Goal: Transaction & Acquisition: Purchase product/service

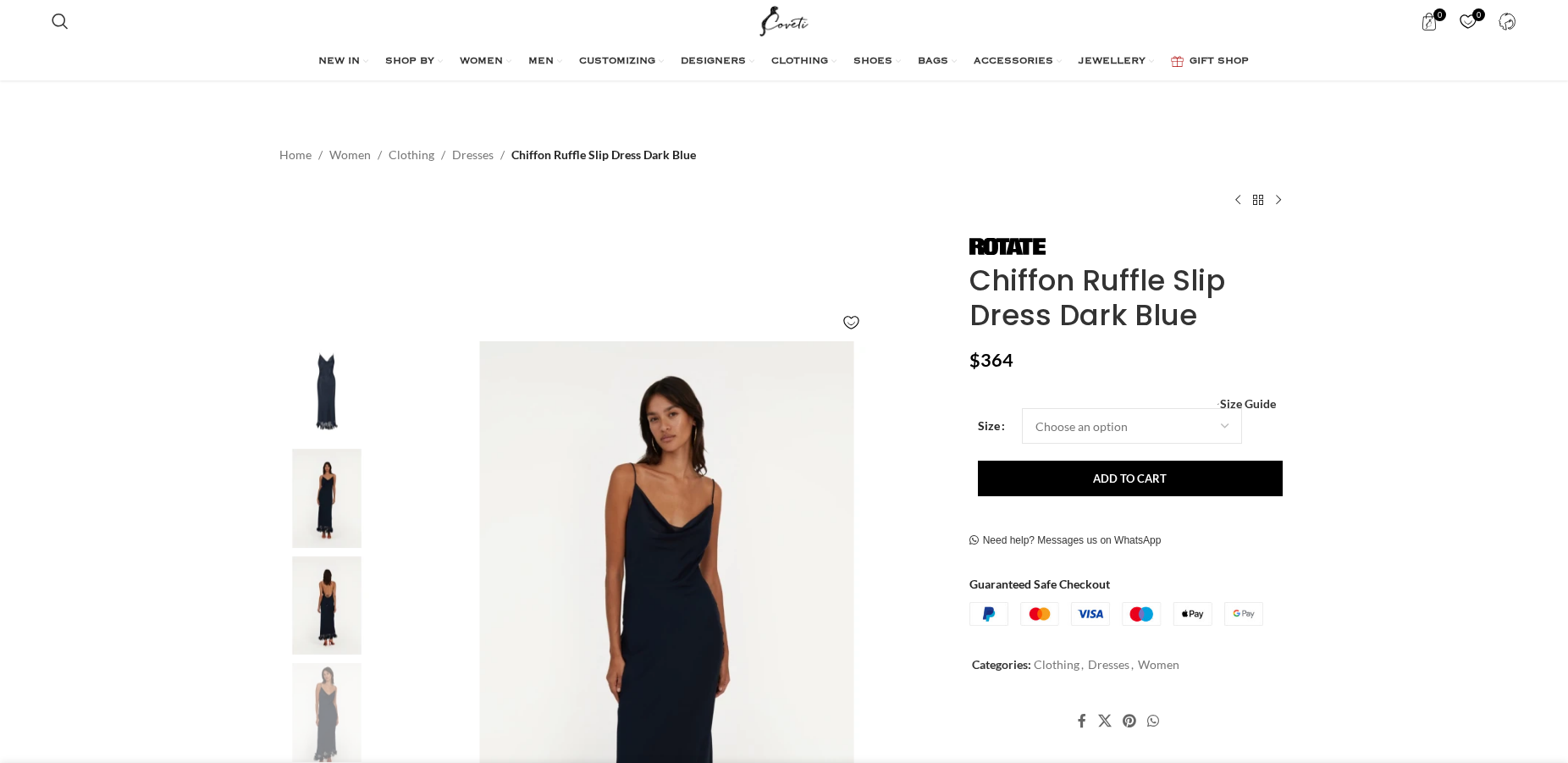
click at [335, 449] on img "2 / 5" at bounding box center [326, 498] width 104 height 99
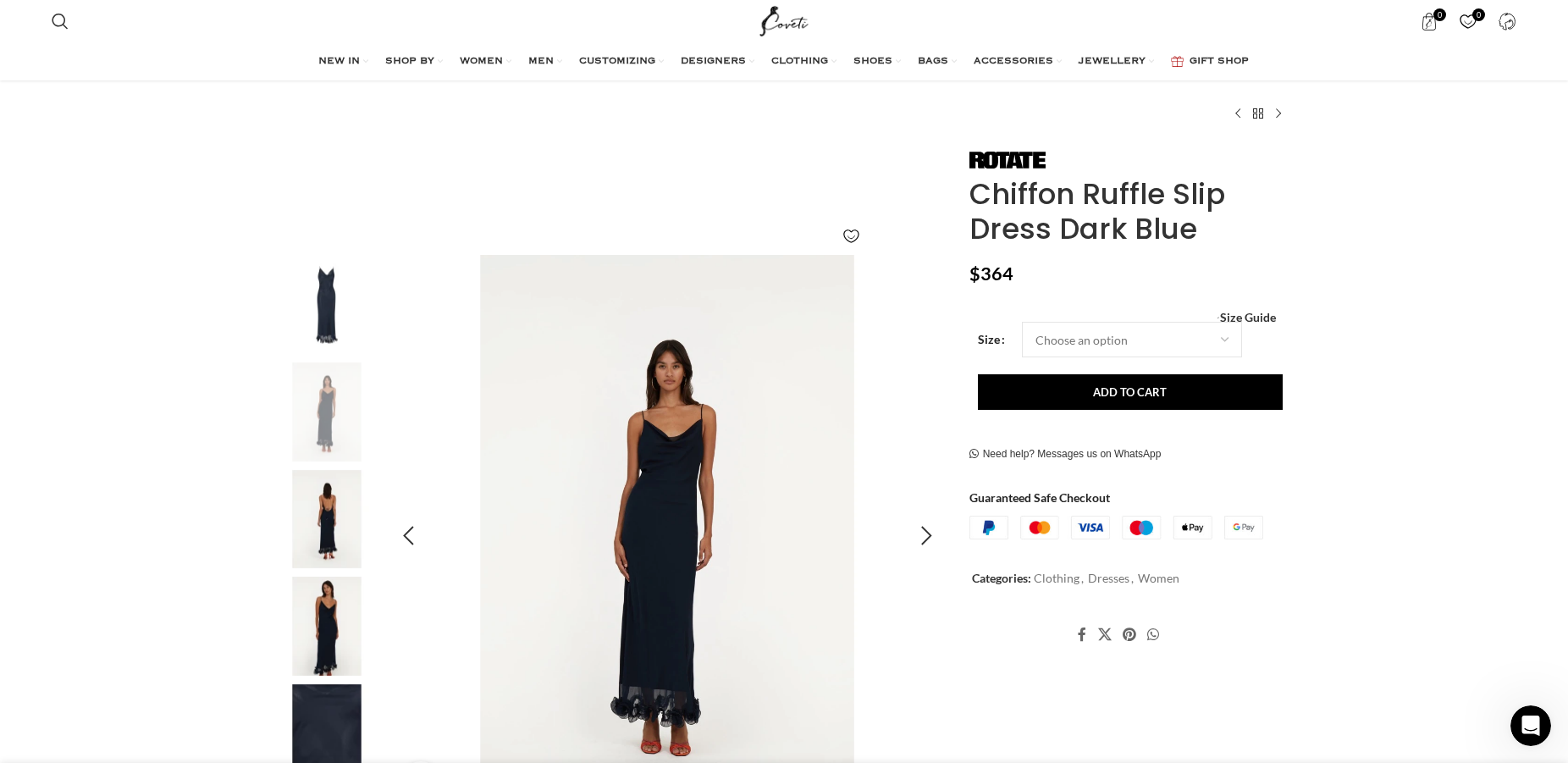
click at [709, 437] on img "2 / 5" at bounding box center [667, 535] width 561 height 561
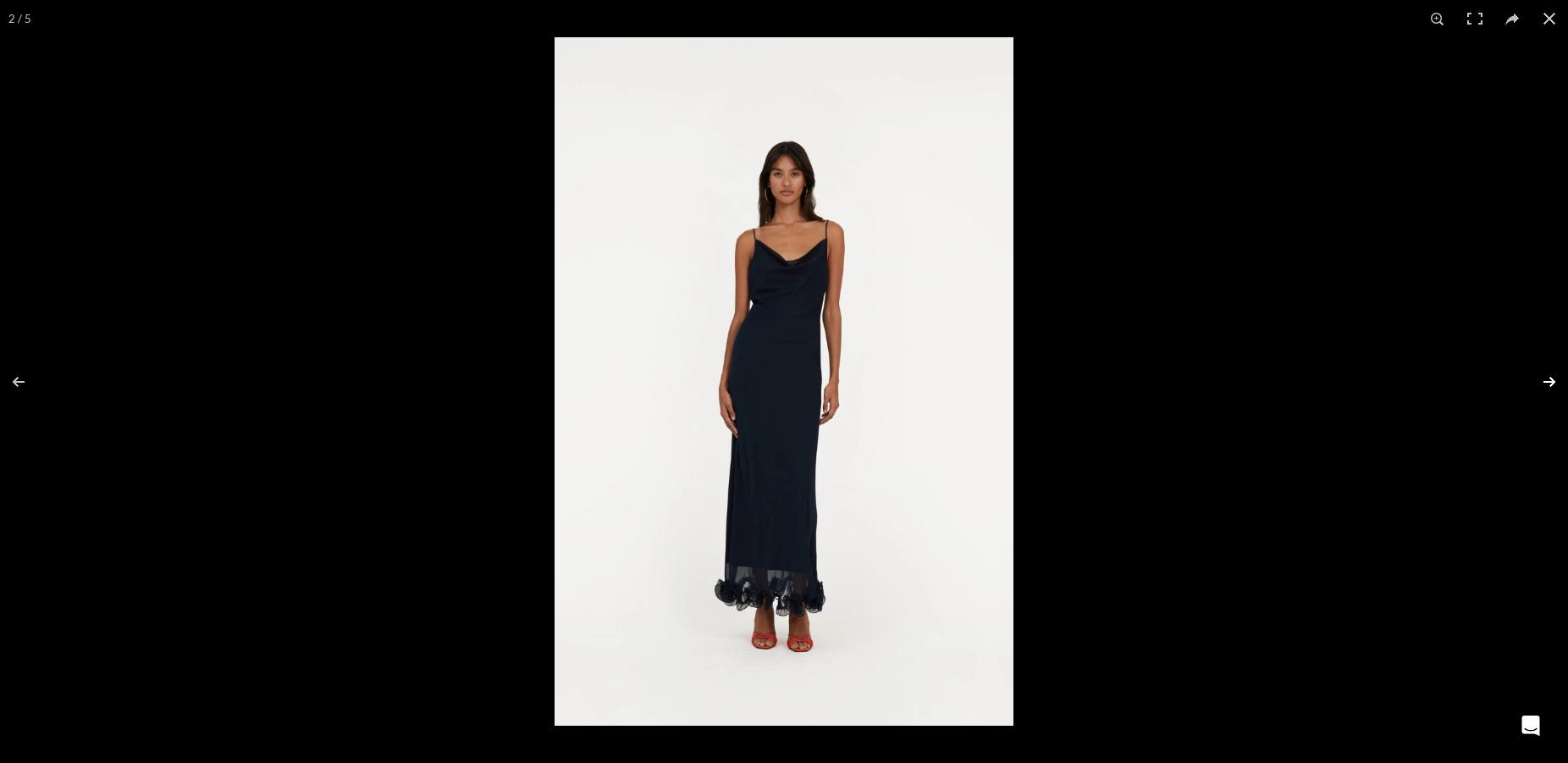
click at [1540, 380] on button at bounding box center [1538, 381] width 59 height 85
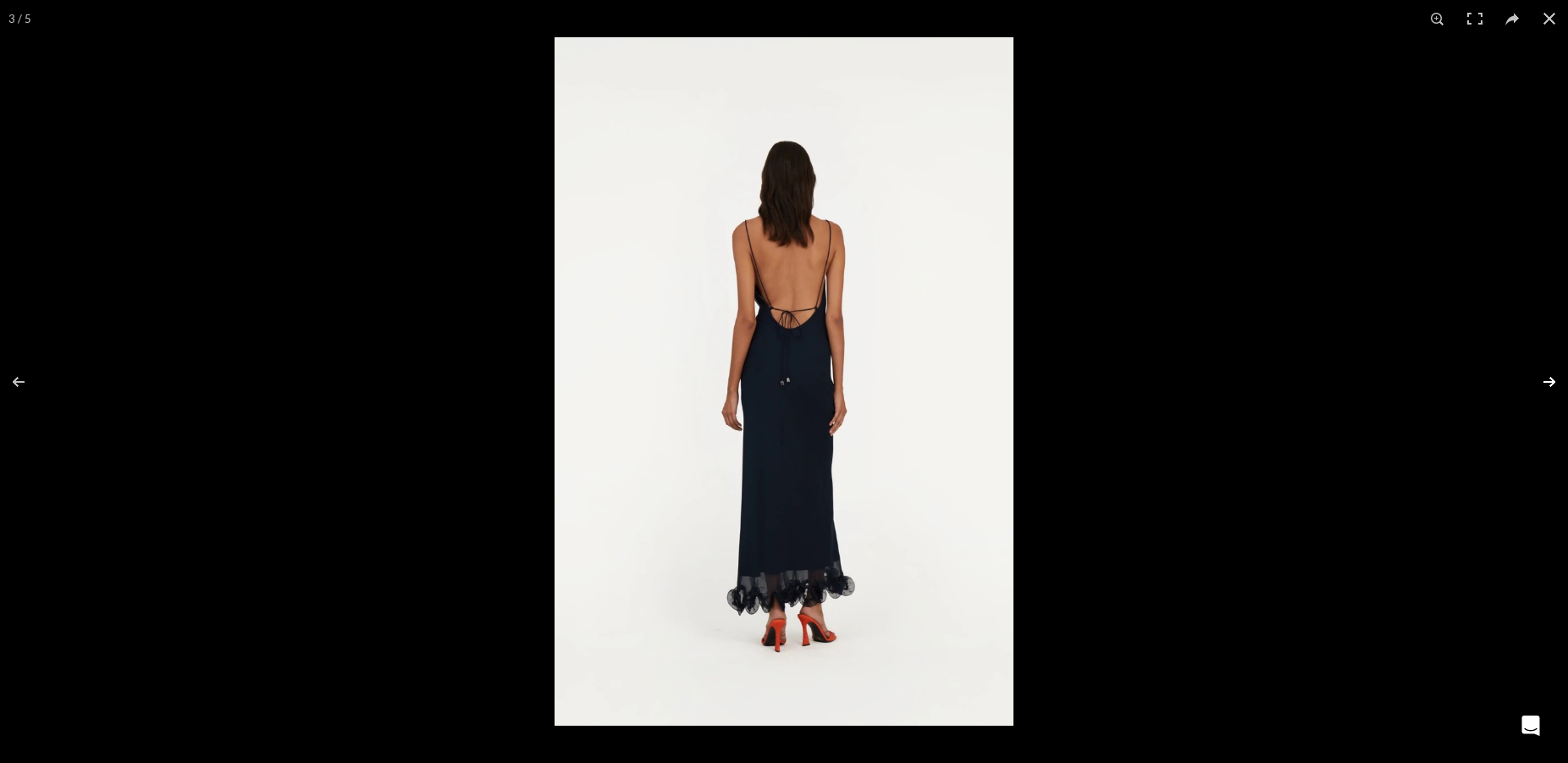
click at [1540, 380] on button at bounding box center [1538, 381] width 59 height 85
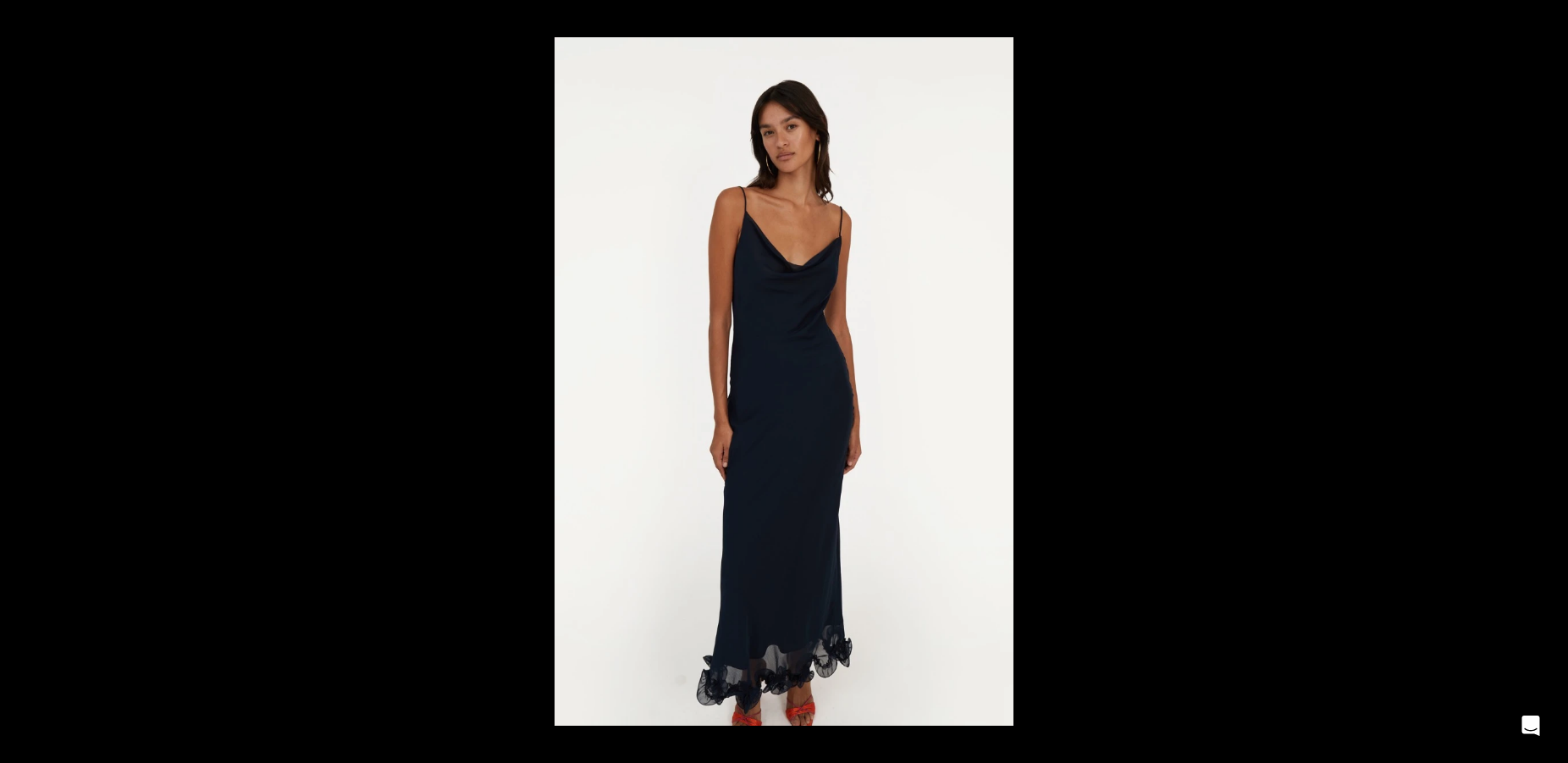
click at [1540, 380] on button at bounding box center [1538, 381] width 59 height 85
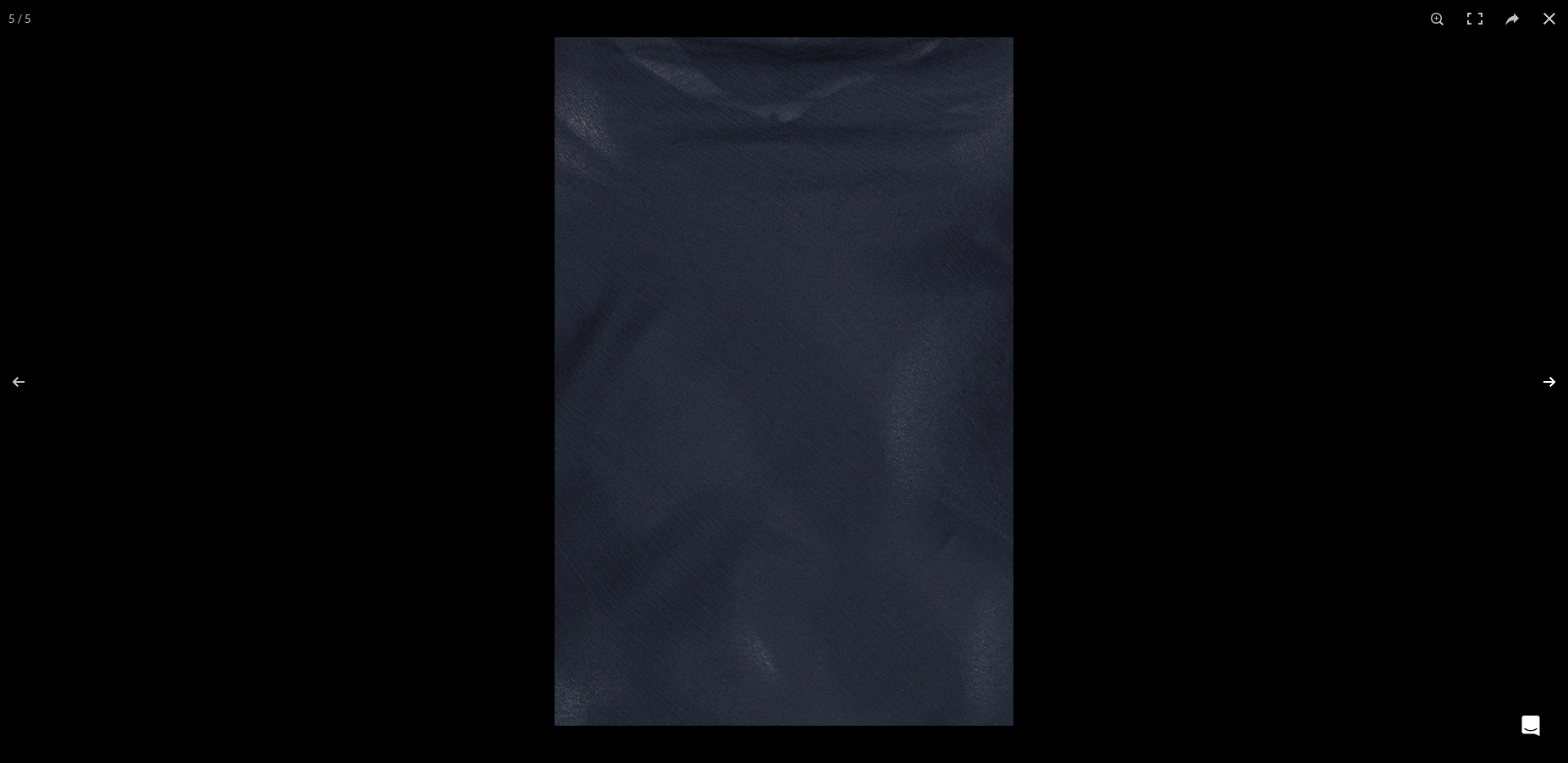
click at [1554, 383] on button at bounding box center [1538, 381] width 59 height 85
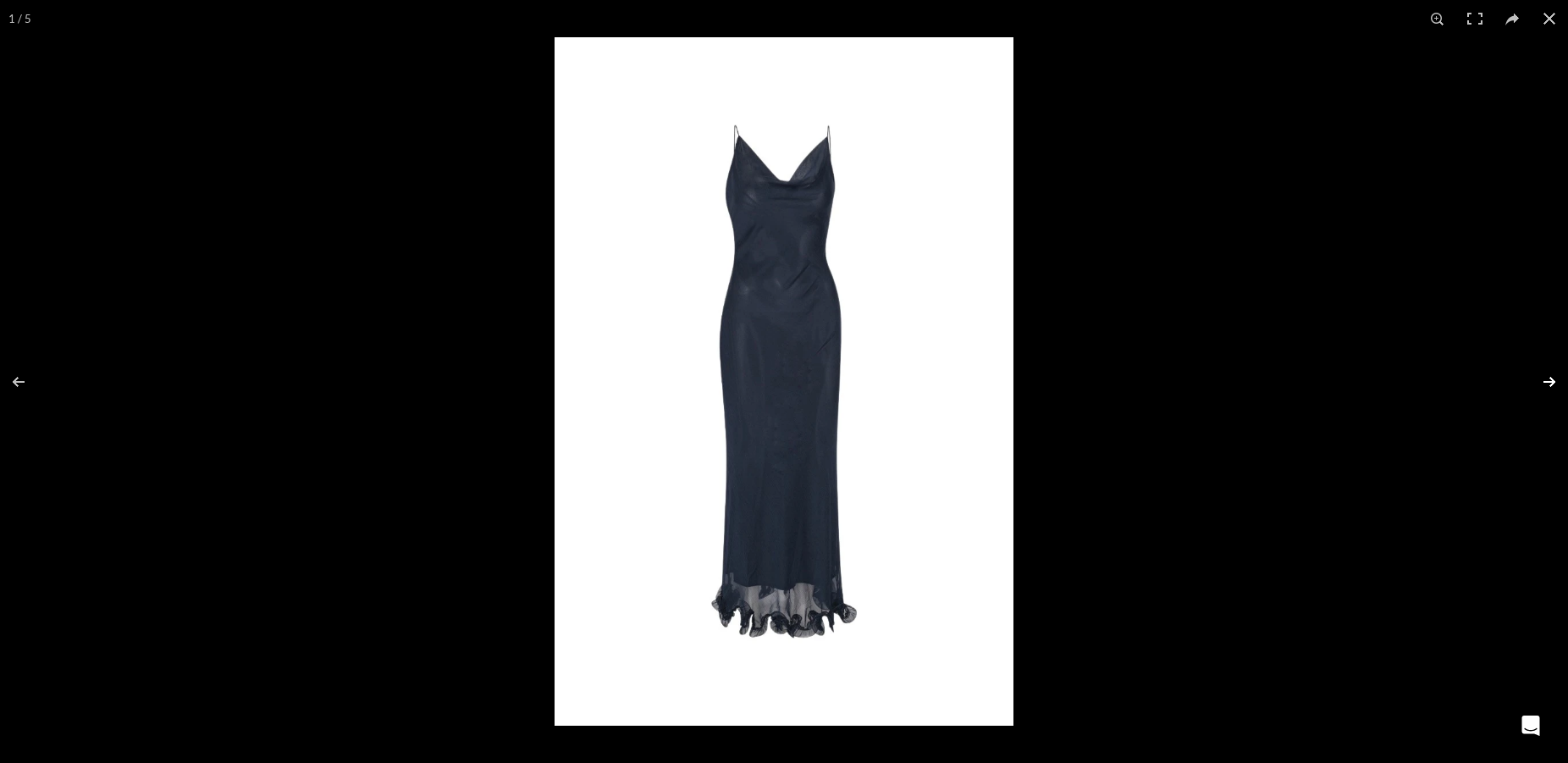
click at [1554, 383] on button at bounding box center [1538, 381] width 59 height 85
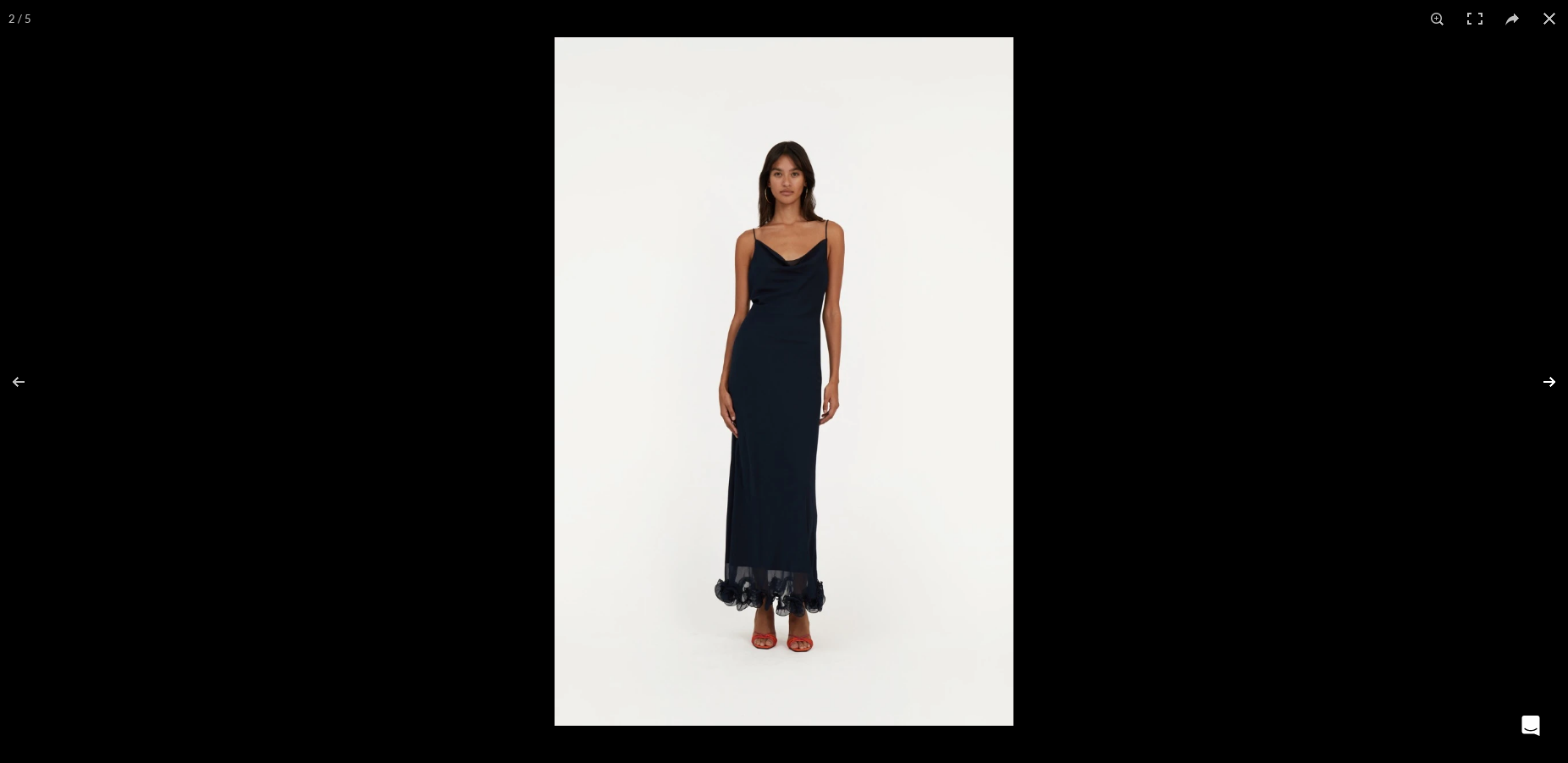
click at [1554, 383] on button at bounding box center [1538, 381] width 59 height 85
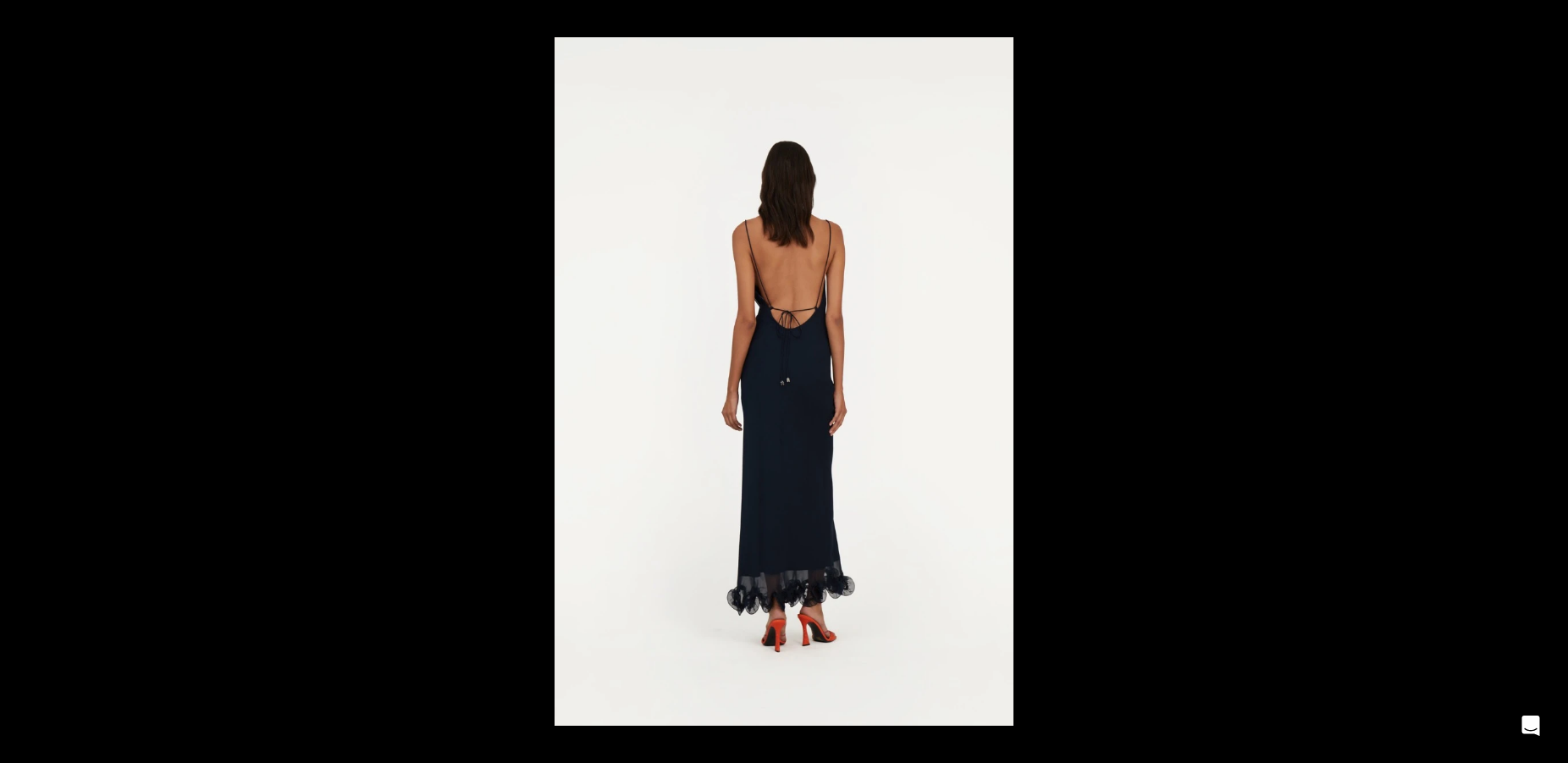
click at [1554, 383] on button at bounding box center [1538, 381] width 59 height 85
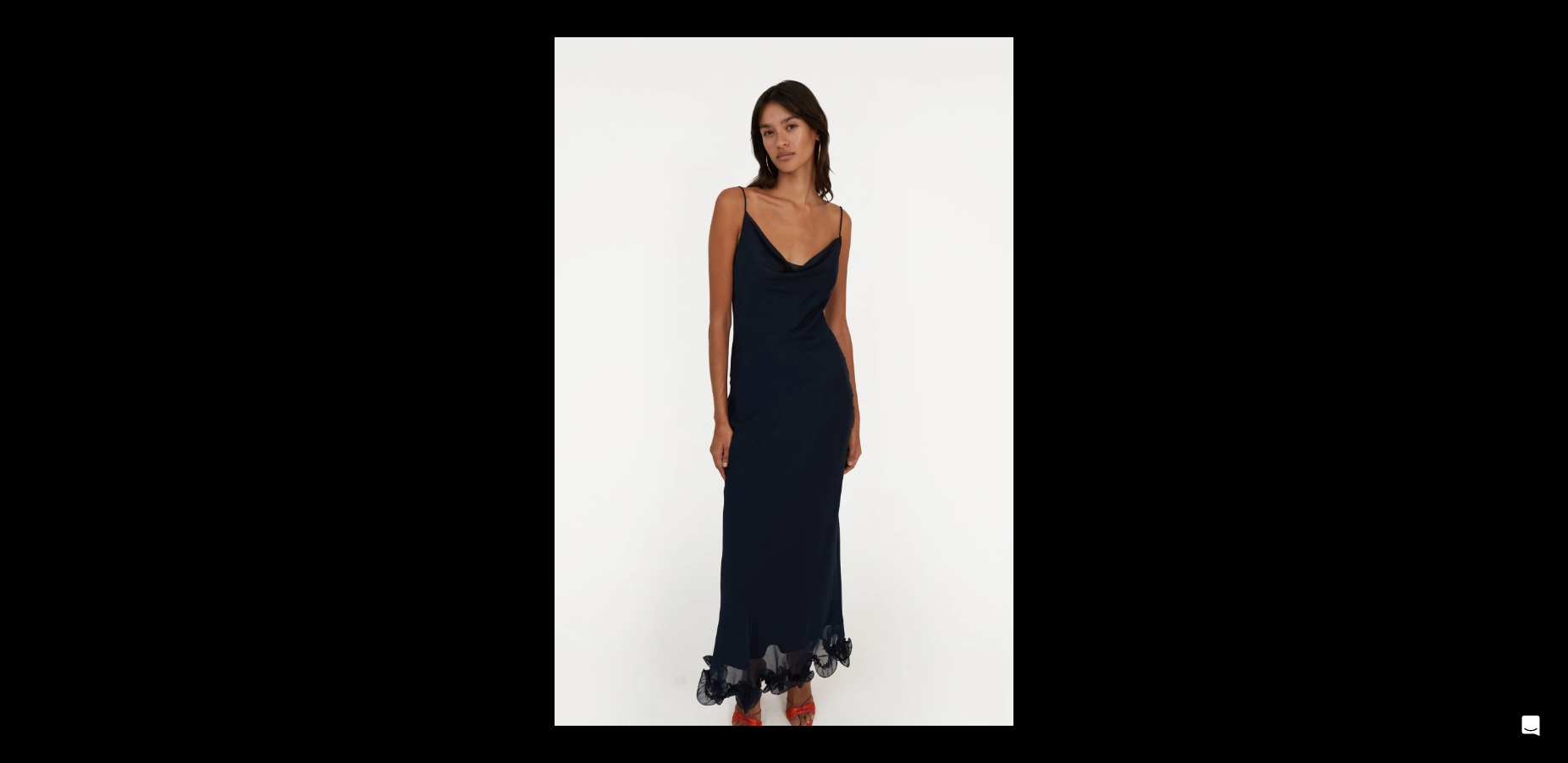
click at [1554, 383] on button at bounding box center [1538, 381] width 59 height 85
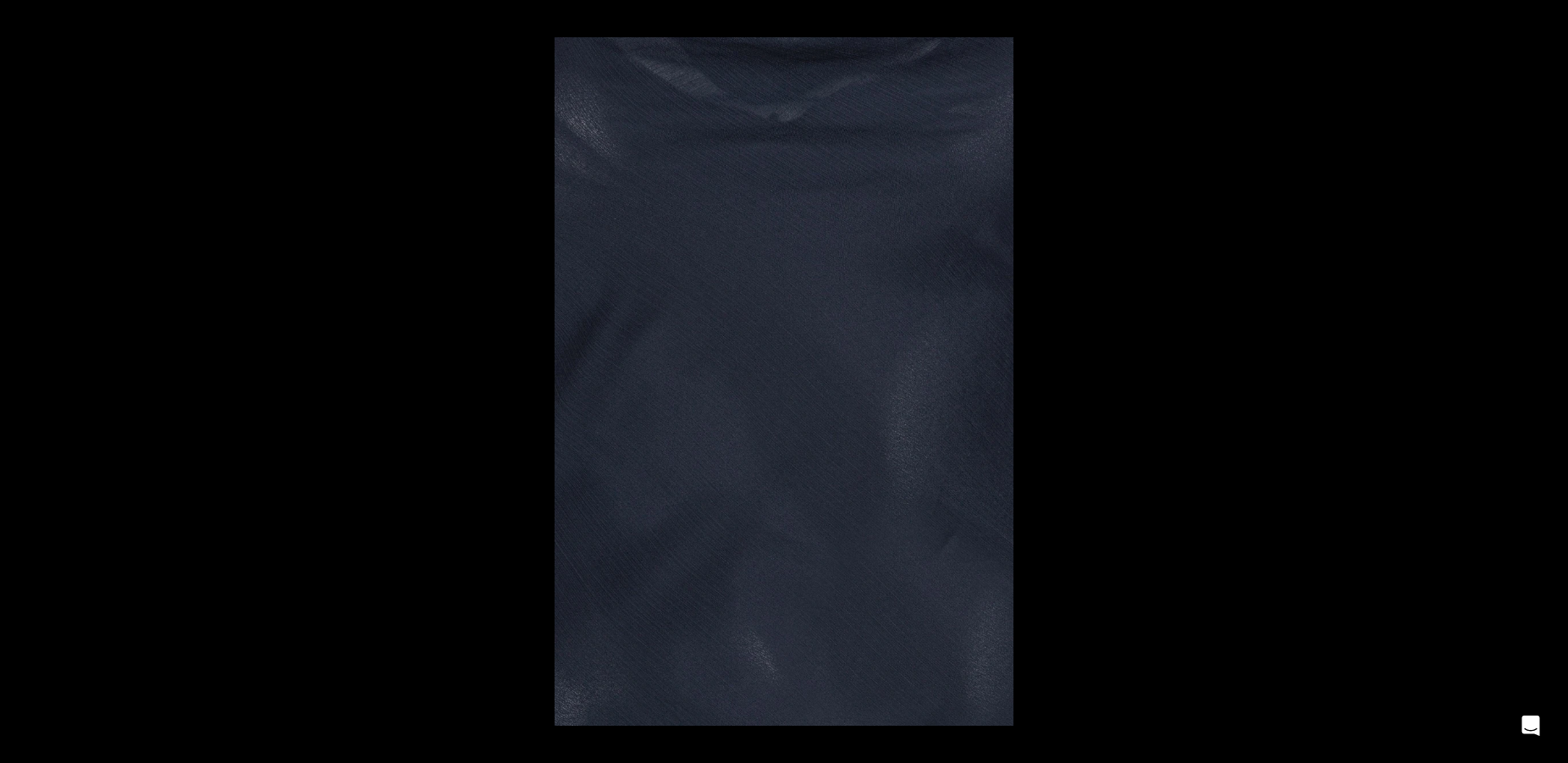
click at [1554, 383] on button at bounding box center [1538, 381] width 59 height 85
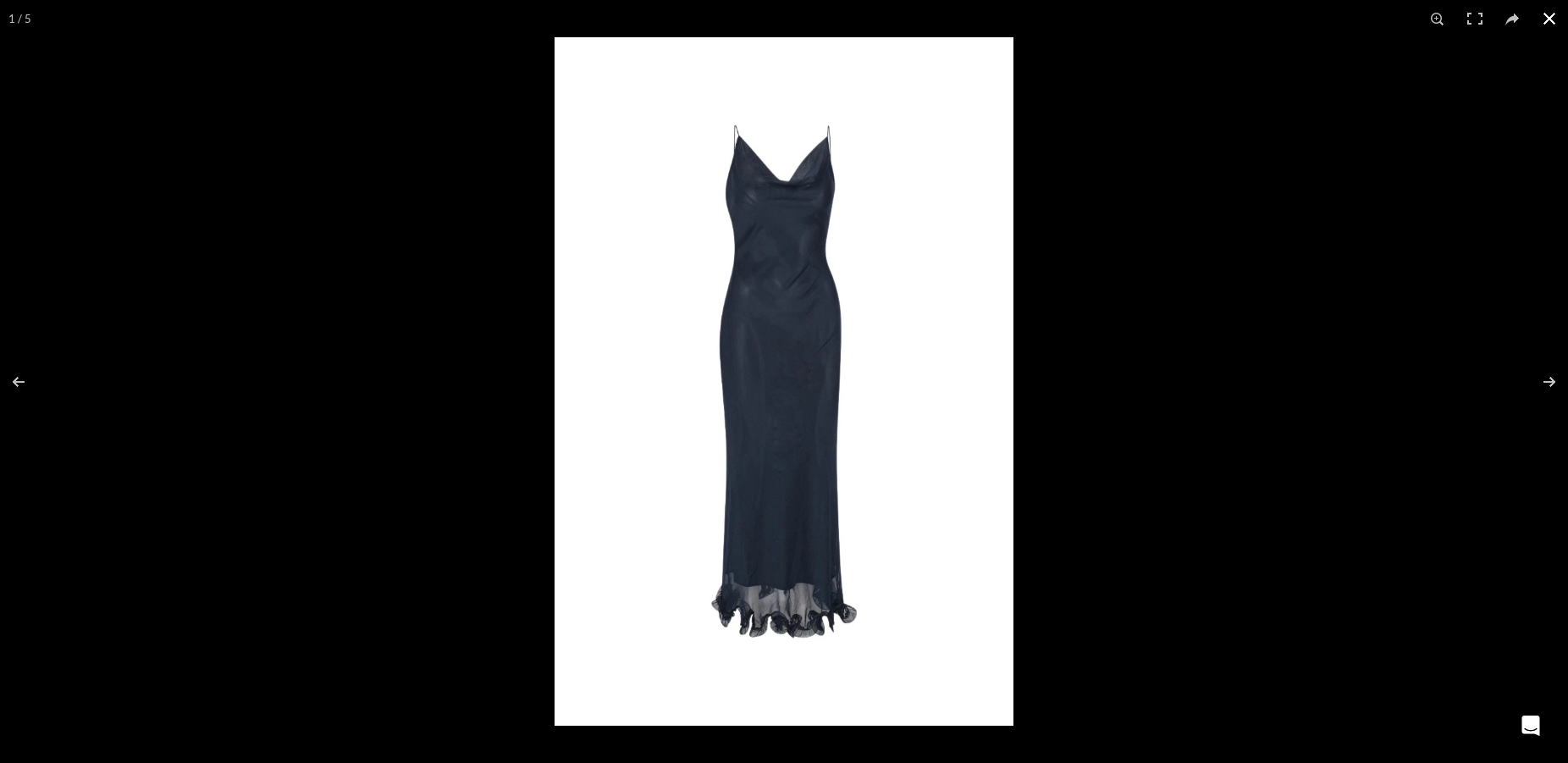
click at [1225, 454] on div at bounding box center [1338, 418] width 1568 height 763
